Goal: Obtain resource: Download file/media

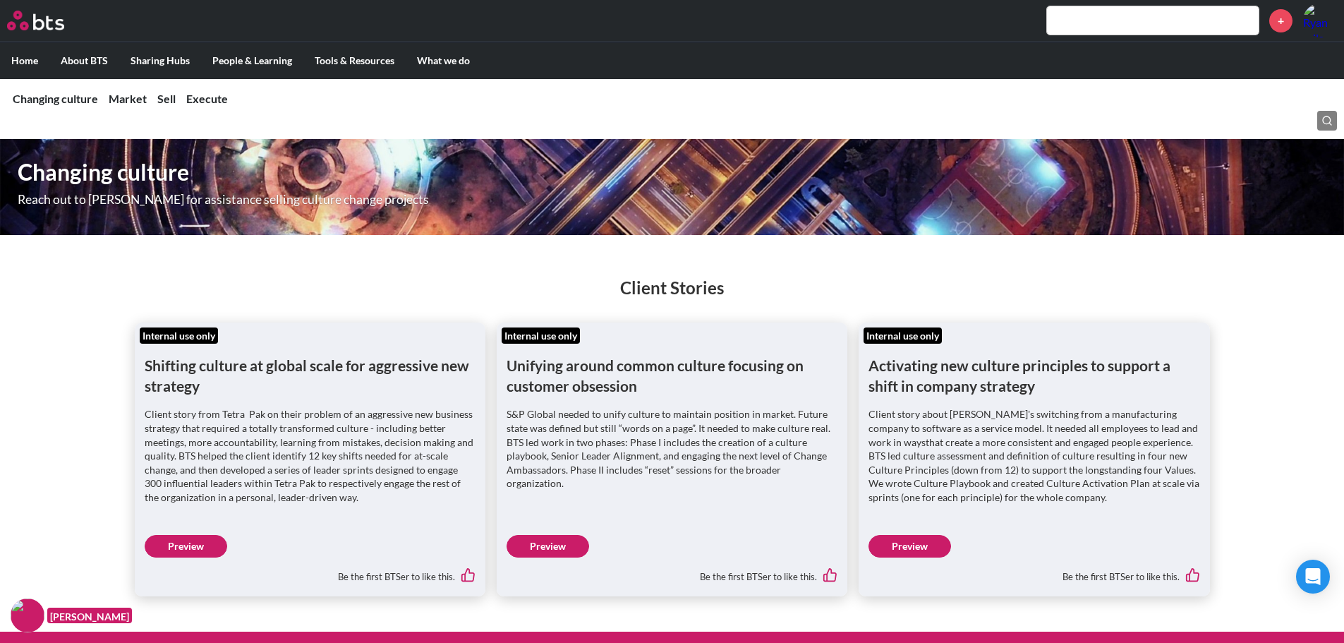
click at [196, 543] on link "Preview" at bounding box center [186, 546] width 83 height 23
click at [537, 550] on link "Preview" at bounding box center [548, 546] width 83 height 23
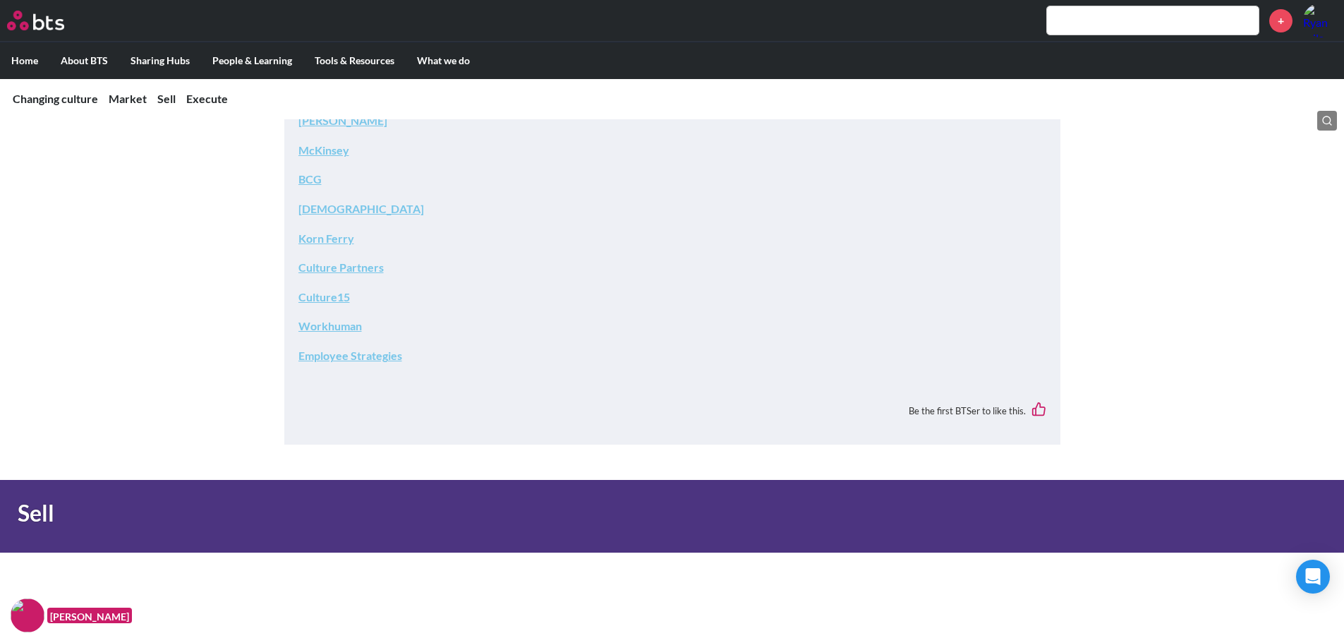
scroll to position [2399, 0]
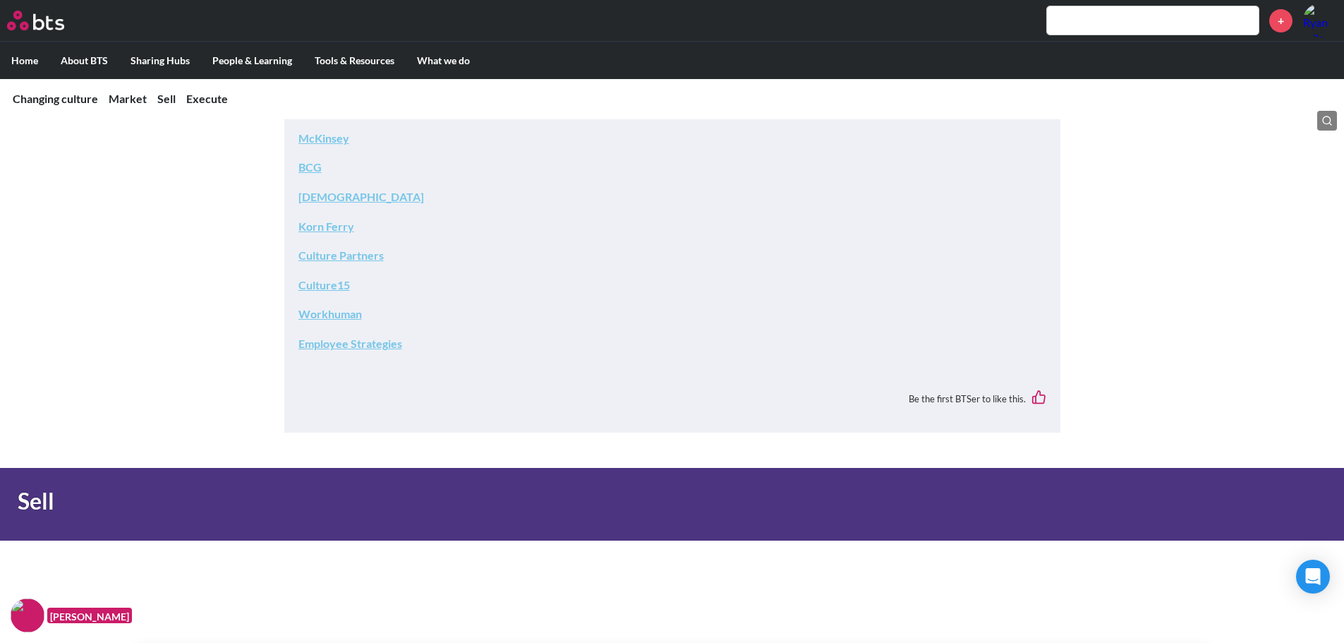
click at [337, 258] on link "Culture Partners" at bounding box center [340, 254] width 85 height 13
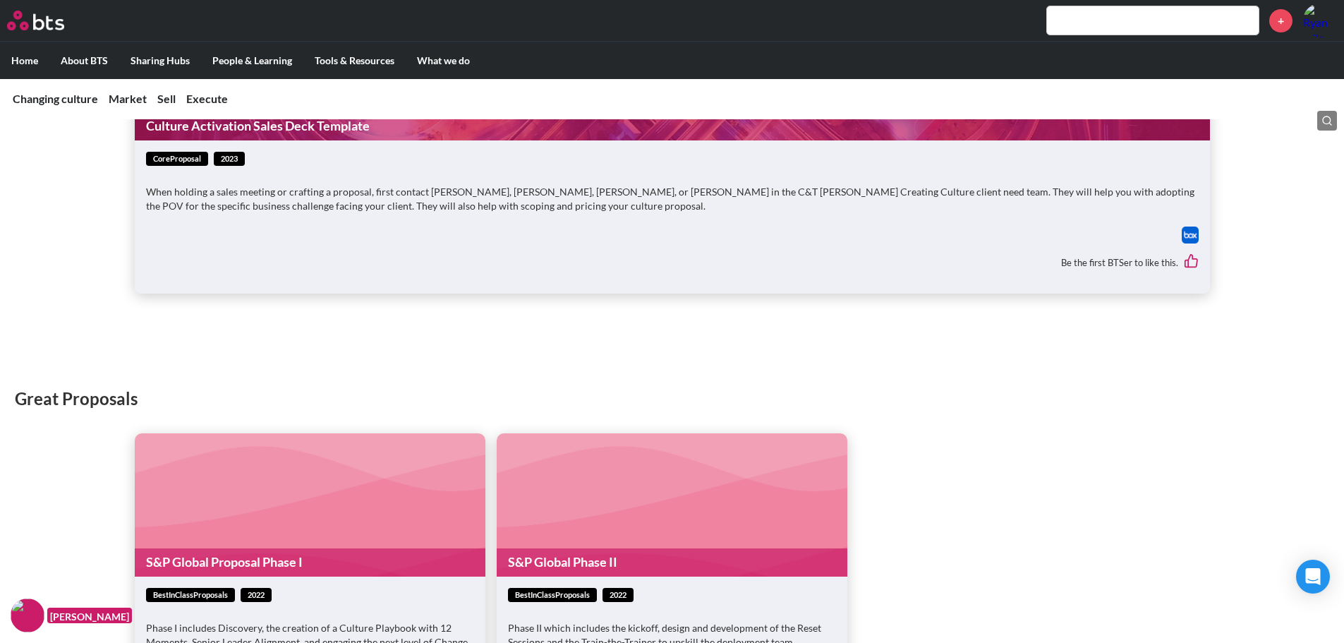
scroll to position [2893, 0]
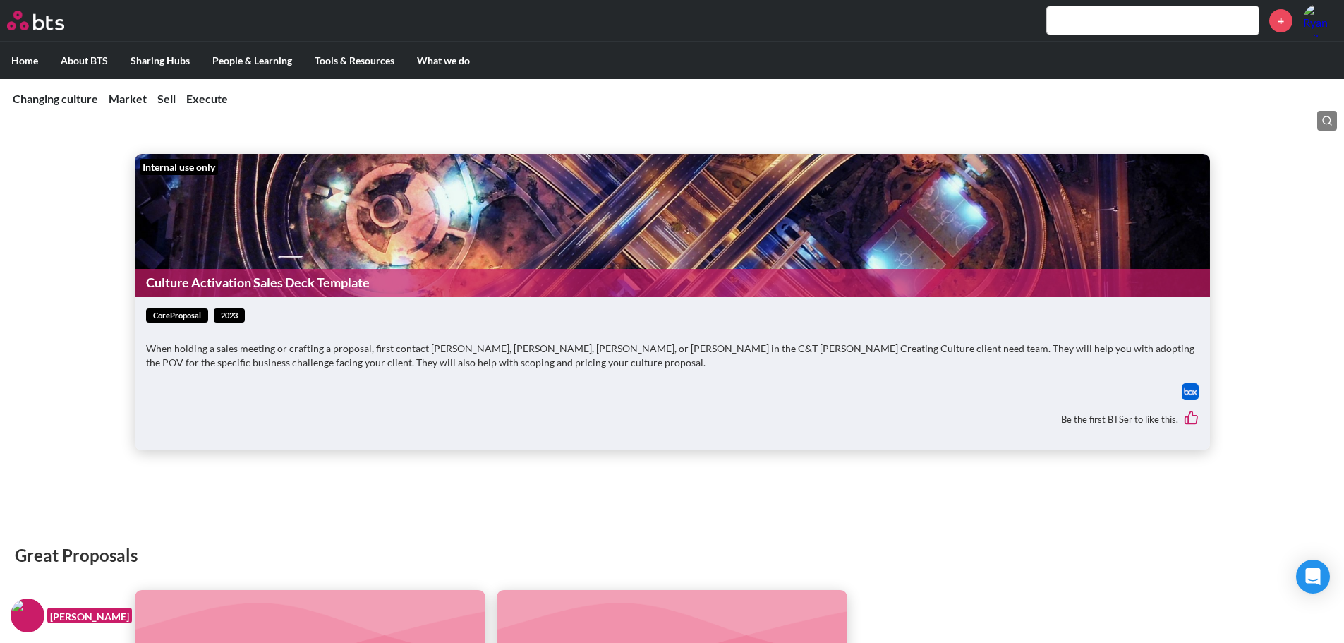
click at [276, 286] on link "Culture Activation Sales Deck Template" at bounding box center [672, 283] width 1075 height 28
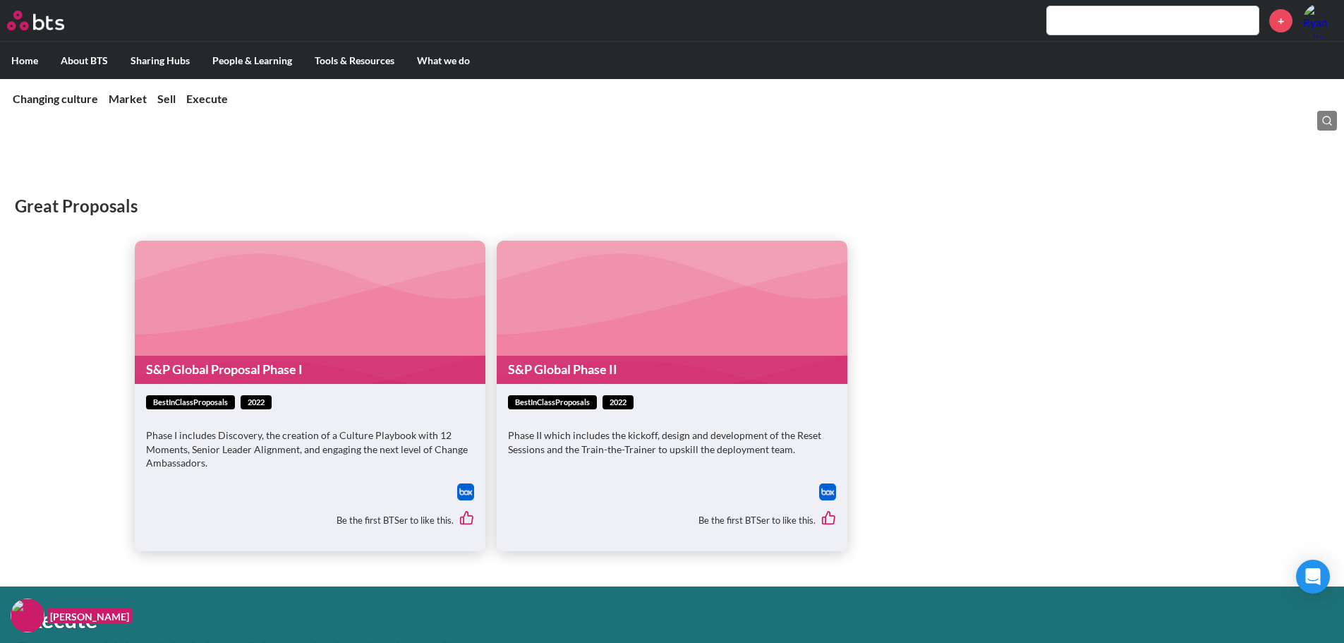
scroll to position [3246, 0]
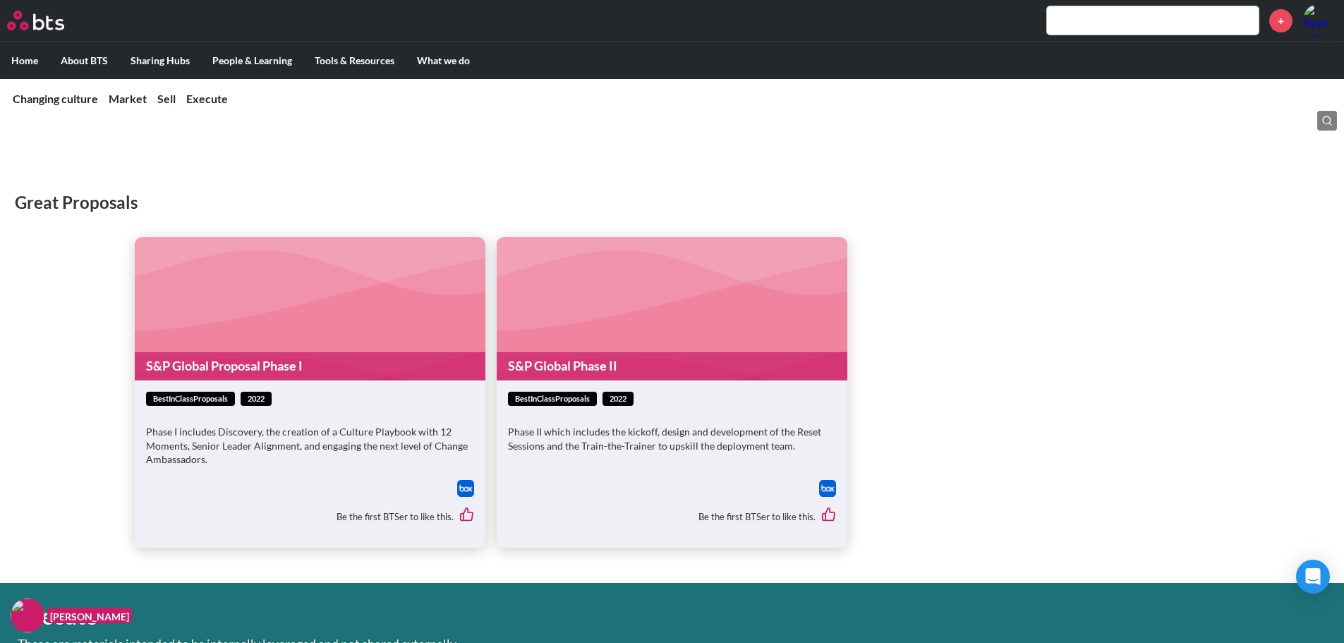
click at [76, 354] on div "Great Proposals S&P Global Proposal Phase I bestInClassProposals 2022 Phase I i…" at bounding box center [672, 354] width 1344 height 385
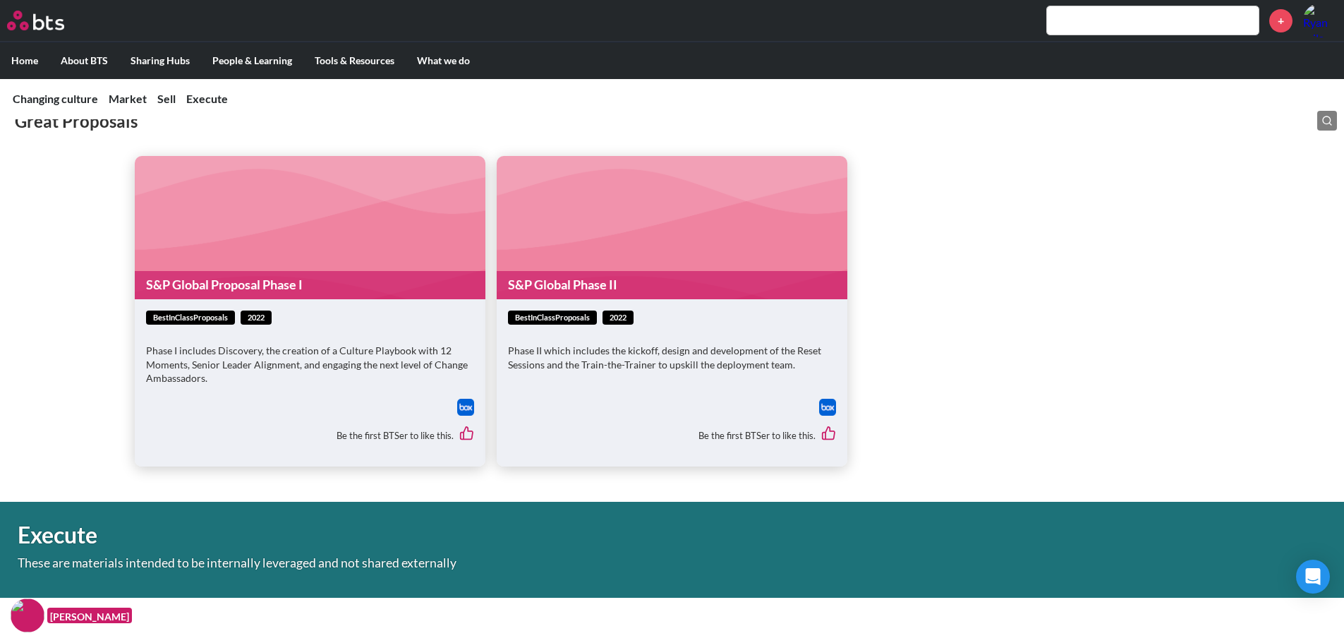
scroll to position [3317, 0]
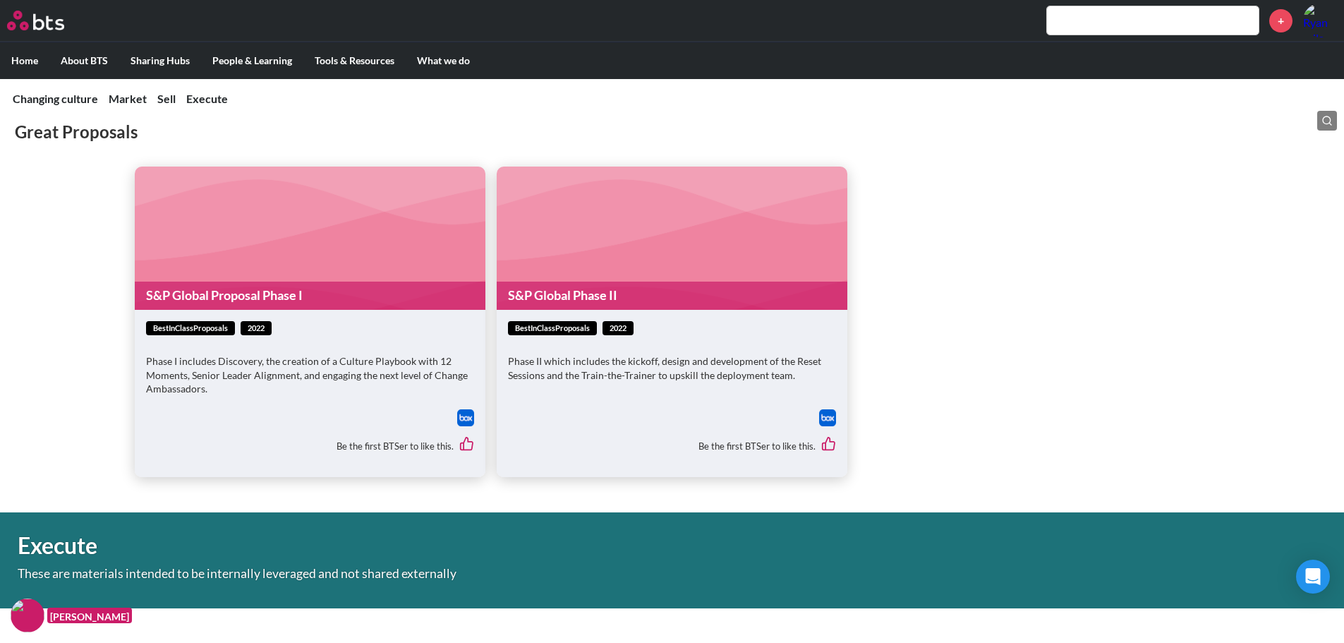
click at [272, 295] on link "S&P Global Proposal Phase I" at bounding box center [310, 296] width 351 height 28
click at [533, 298] on link "S&P Global Phase II" at bounding box center [672, 296] width 351 height 28
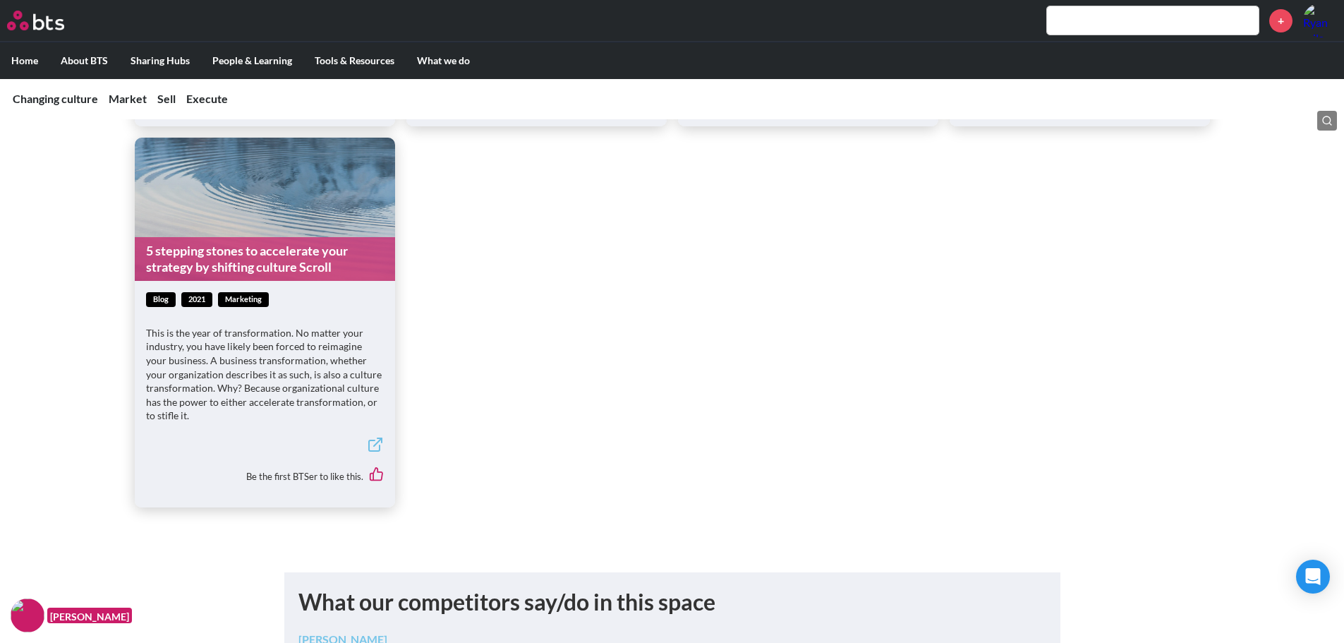
scroll to position [1865, 0]
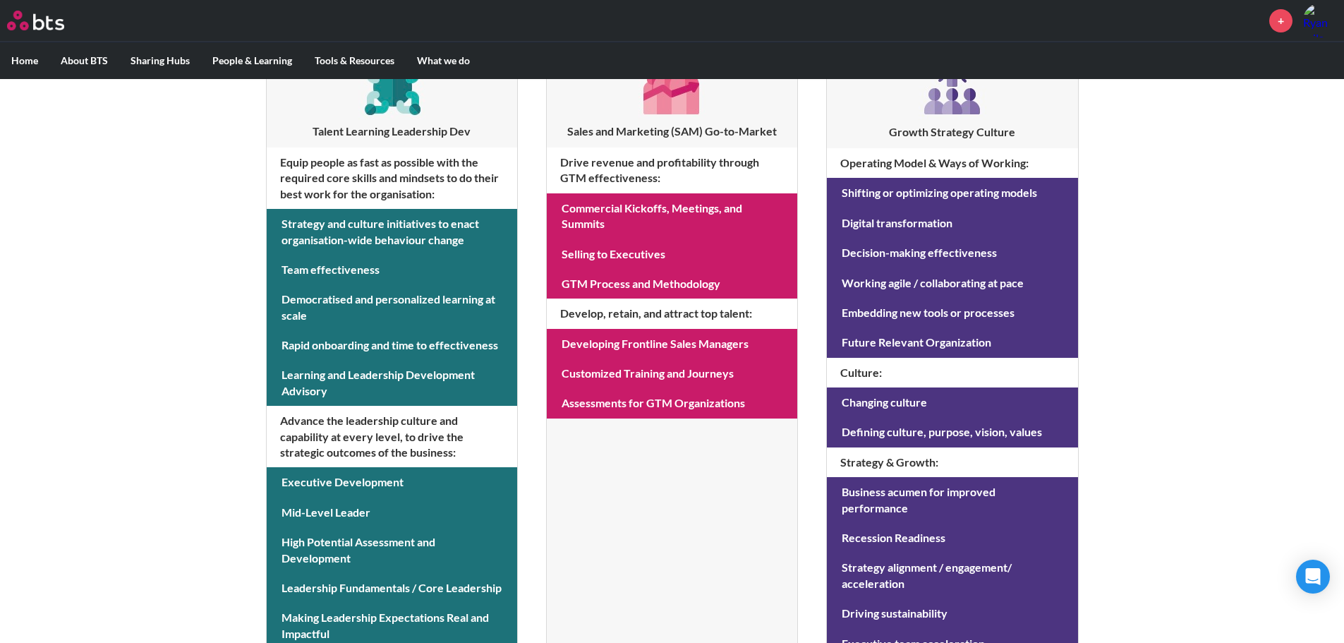
scroll to position [354, 0]
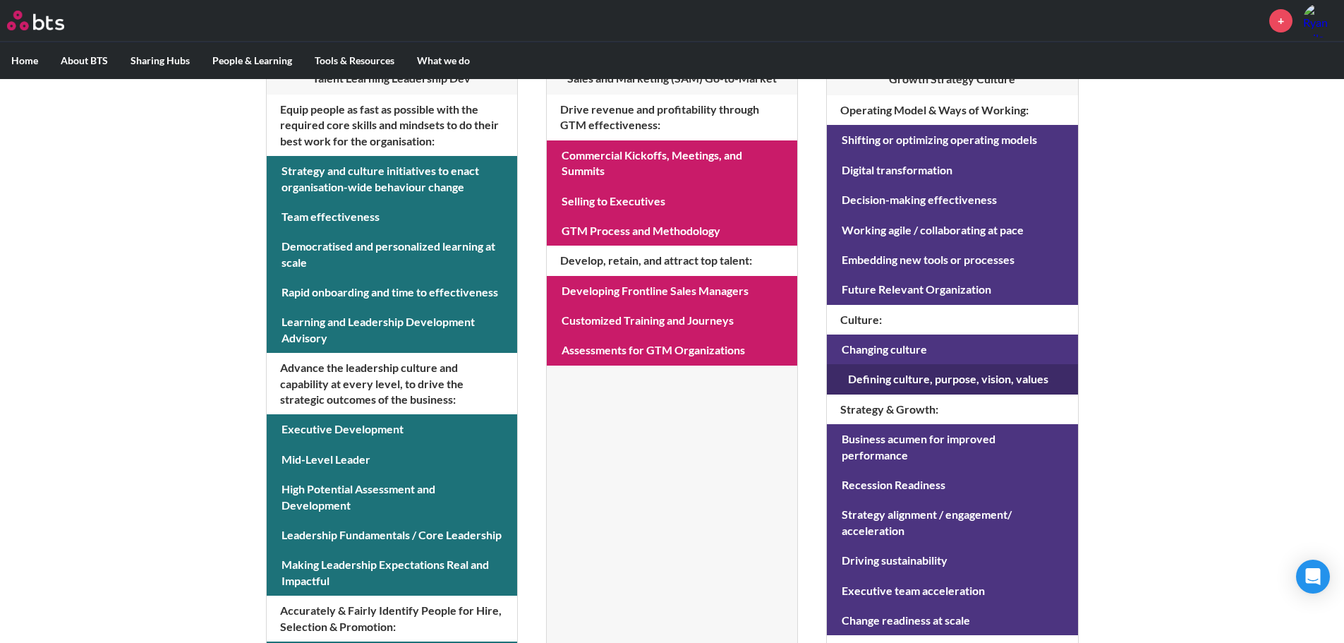
click at [951, 379] on link at bounding box center [952, 379] width 251 height 30
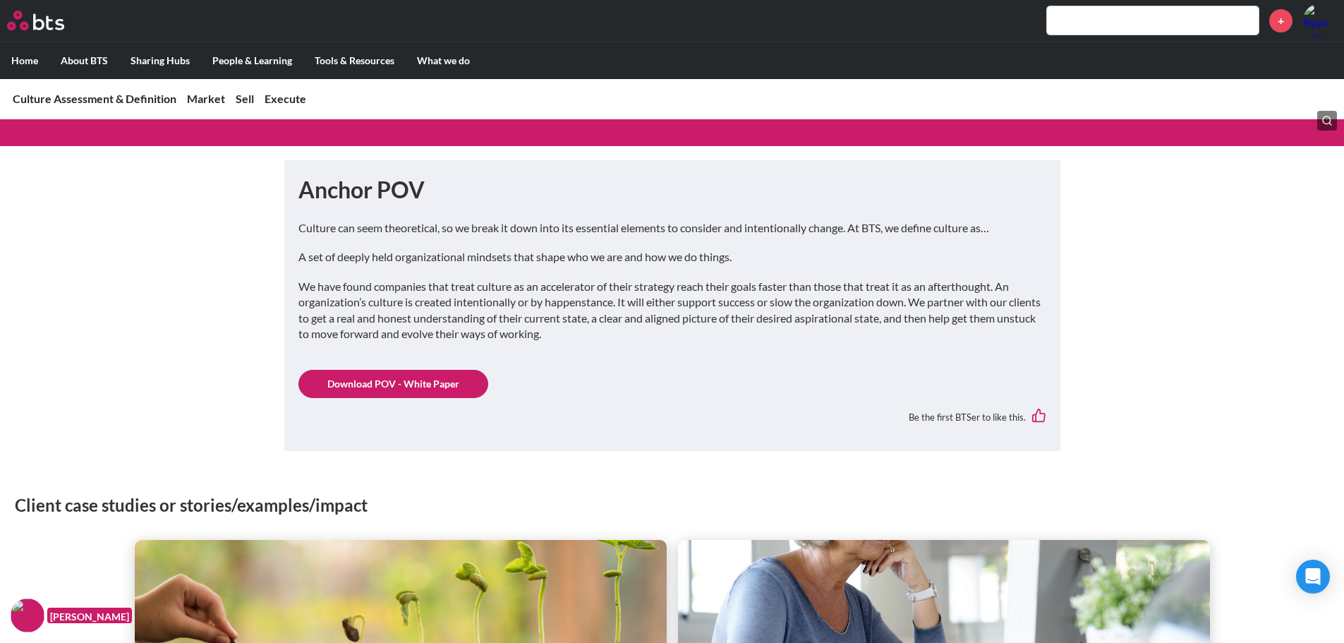
scroll to position [494, 0]
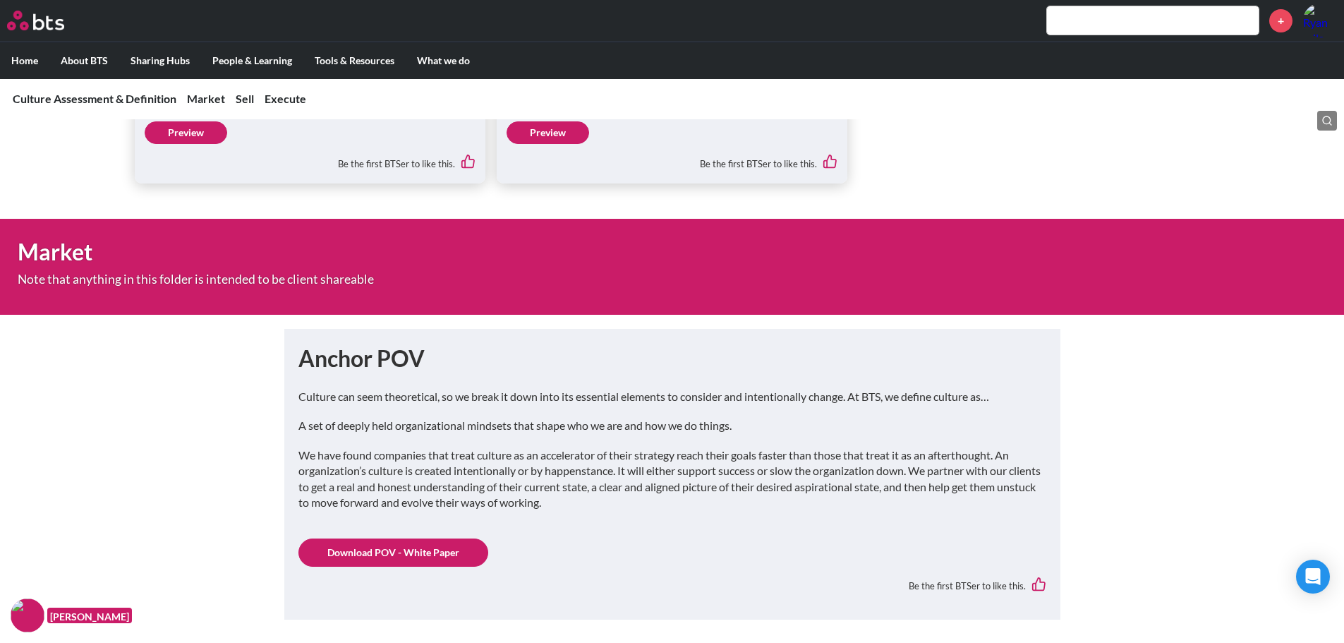
click at [367, 552] on link "Download POV - White Paper" at bounding box center [393, 552] width 190 height 28
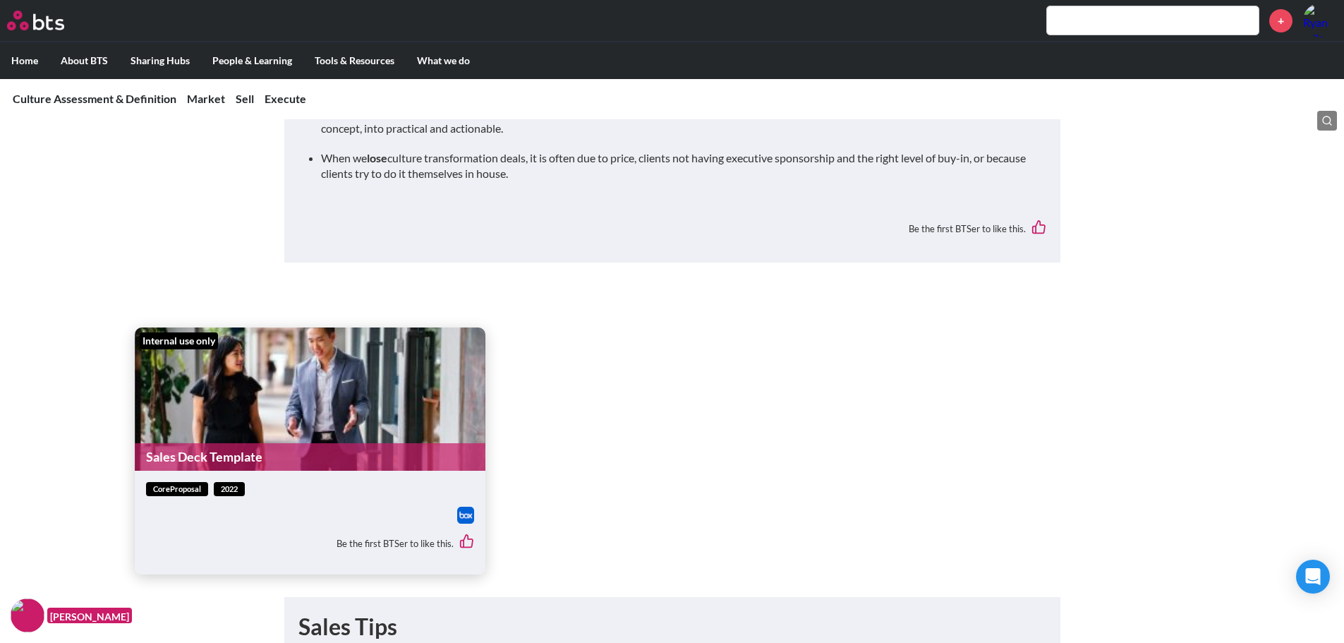
scroll to position [2964, 0]
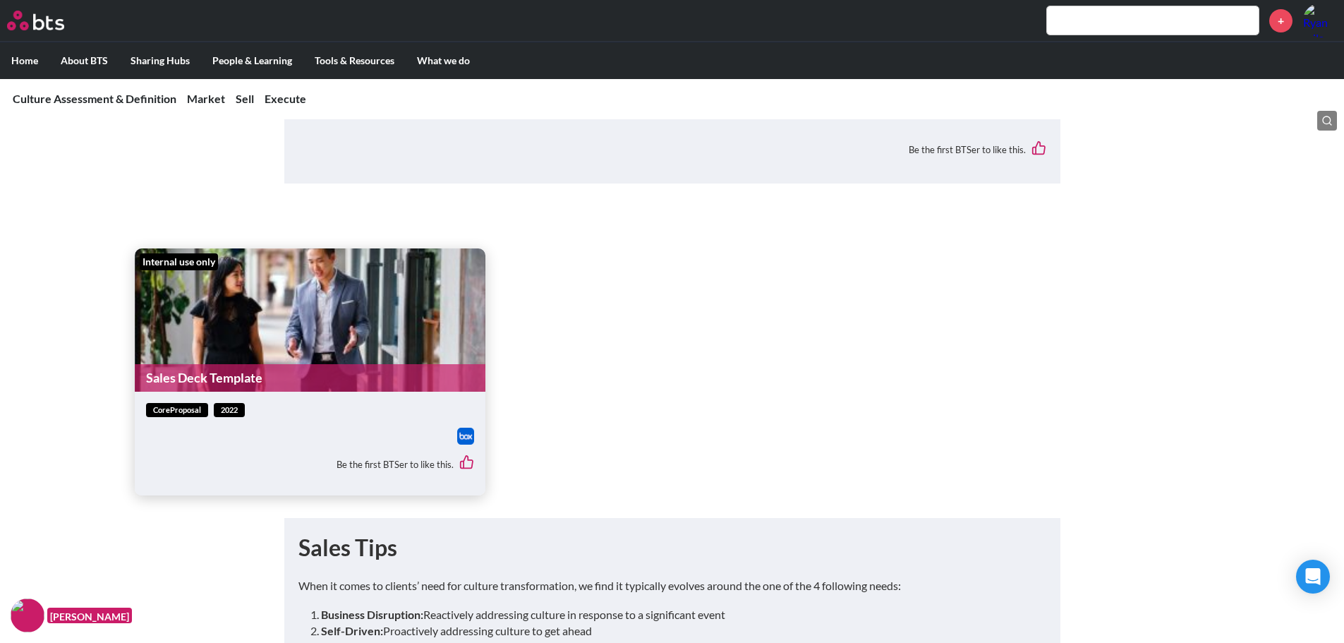
click at [236, 364] on link "Sales Deck Template" at bounding box center [310, 378] width 351 height 28
